Goal: Navigation & Orientation: Find specific page/section

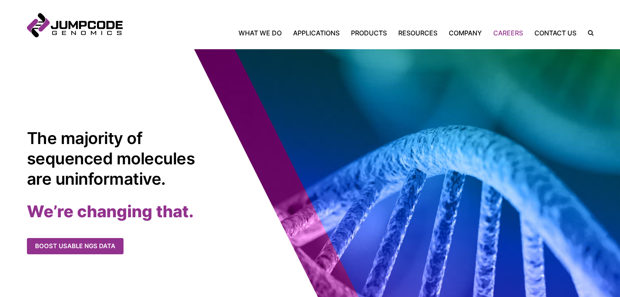
click at [508, 33] on link "Careers" at bounding box center [507, 33] width 41 height 10
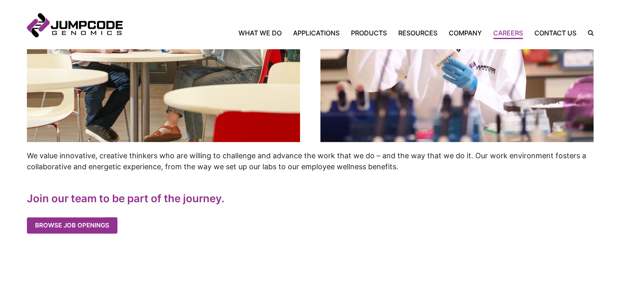
scroll to position [367, 0]
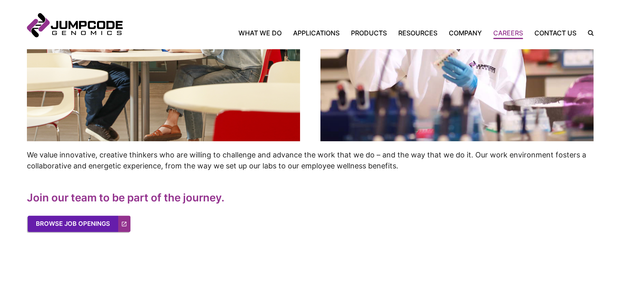
click at [83, 224] on link "Browse Job Openings" at bounding box center [79, 224] width 103 height 16
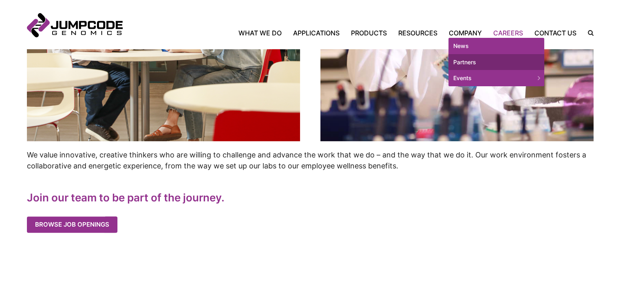
click at [471, 63] on link "Partners" at bounding box center [496, 62] width 96 height 16
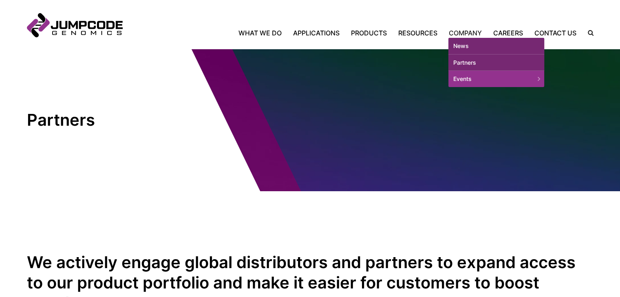
click at [466, 44] on link "News" at bounding box center [496, 46] width 96 height 16
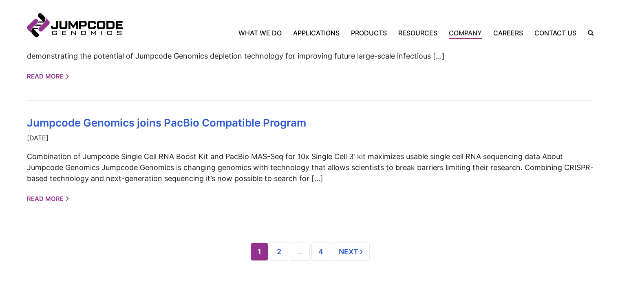
scroll to position [815, 0]
